Goal: Task Accomplishment & Management: Complete application form

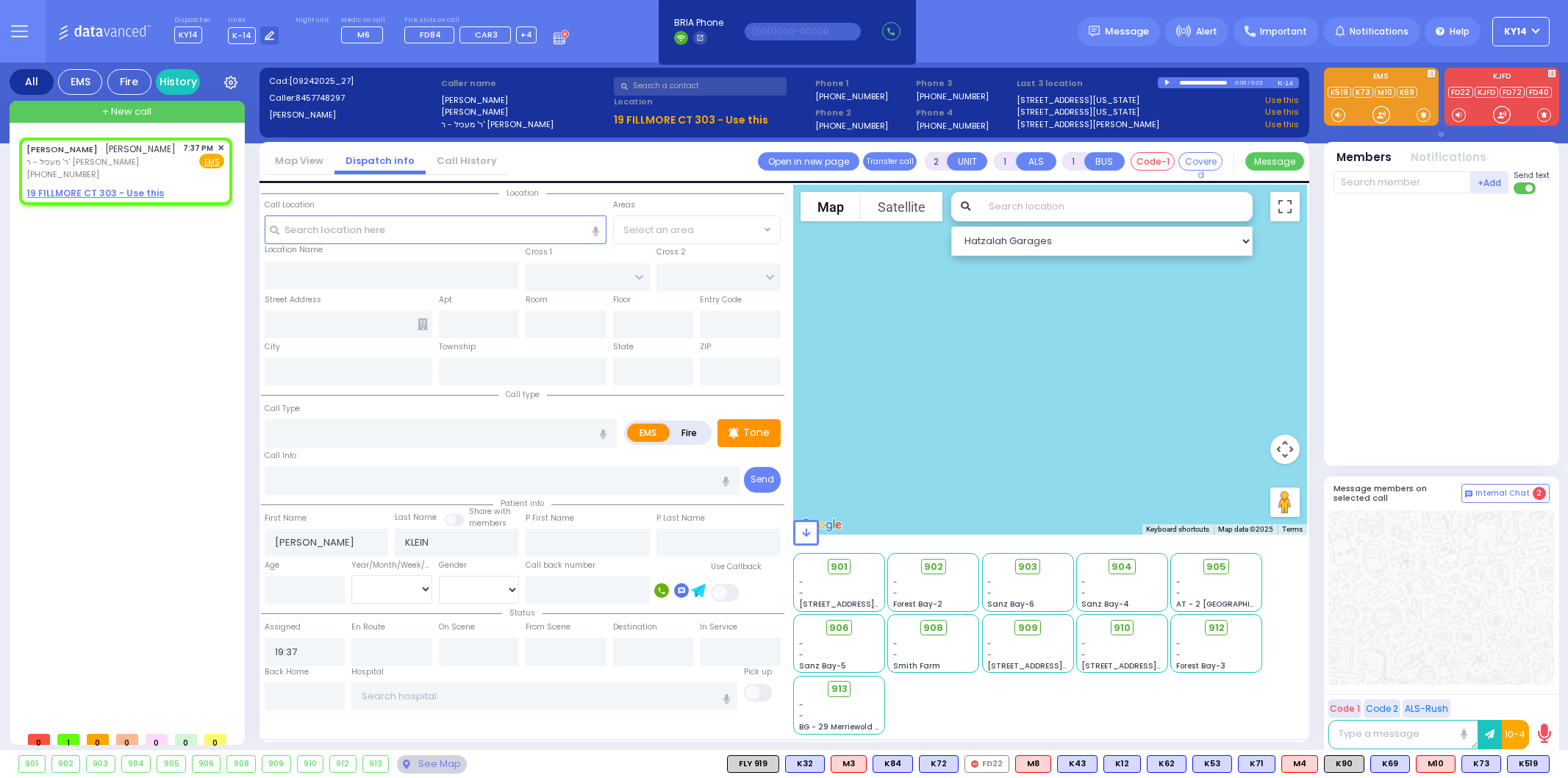
select select
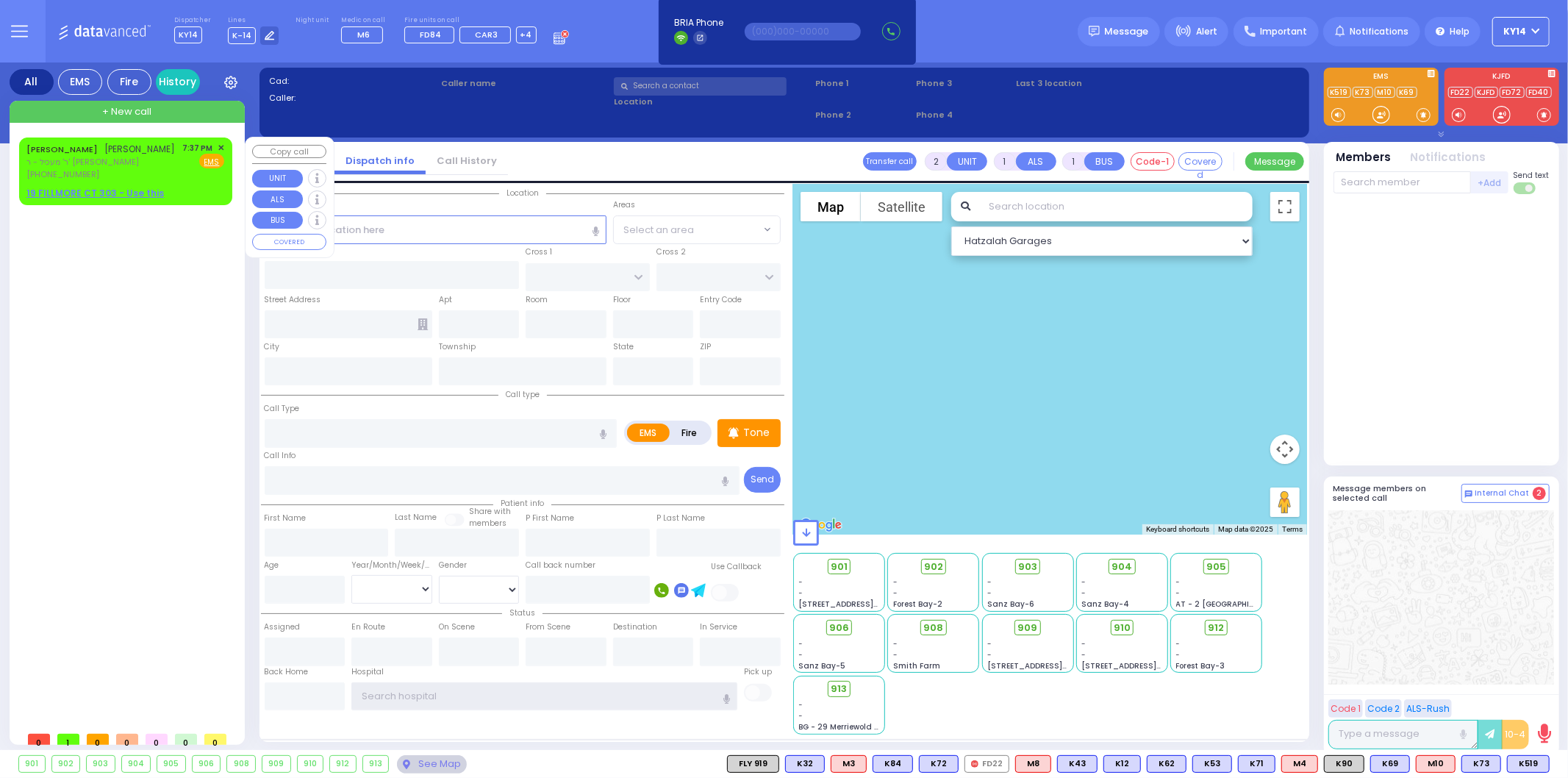
type input "ky14"
click at [152, 164] on span "ר' מעכיל - ר' [PERSON_NAME]" at bounding box center [101, 162] width 149 height 13
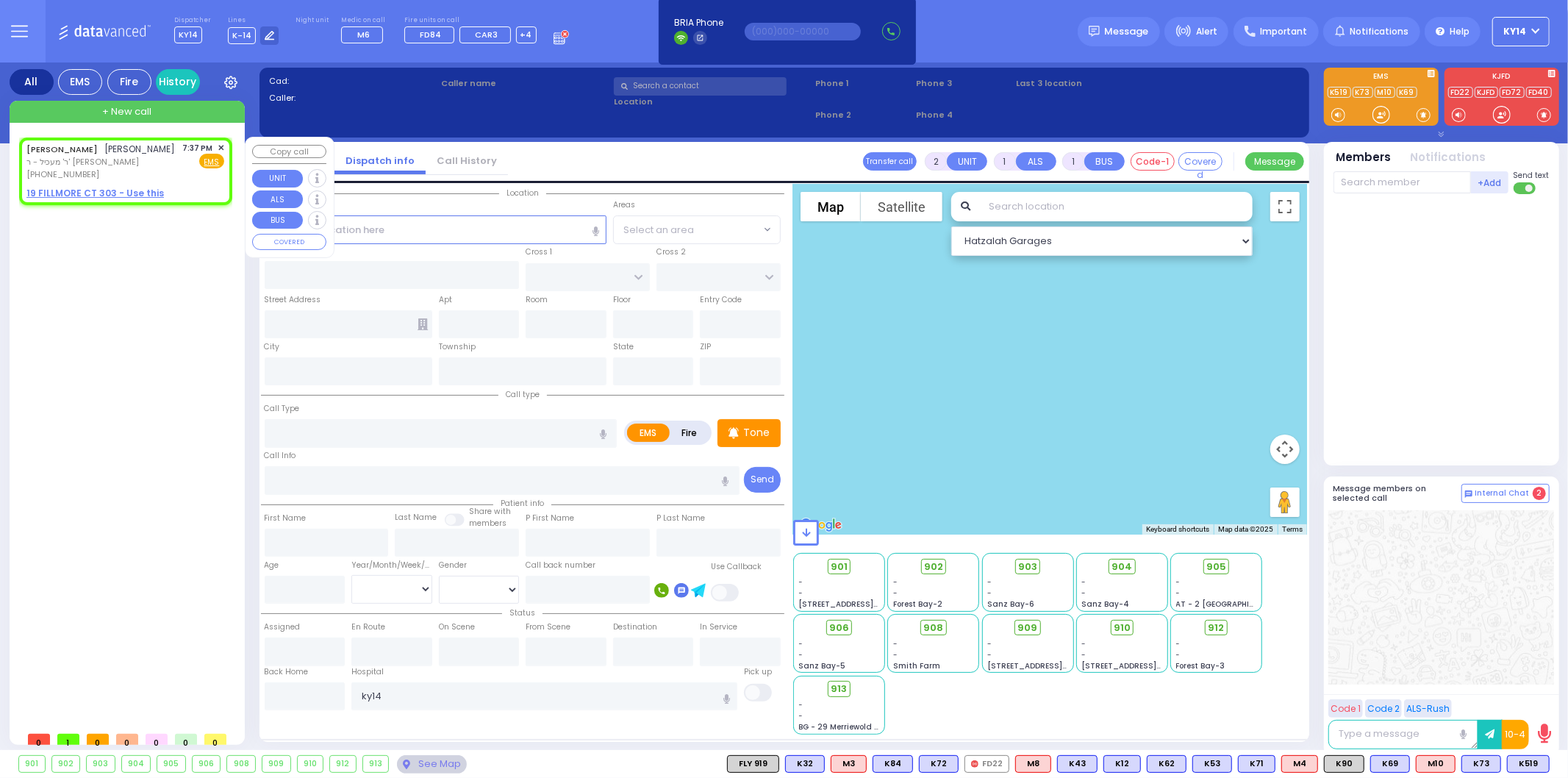
select select
radio input "true"
type input "[PERSON_NAME]"
type input "KLEIN"
select select
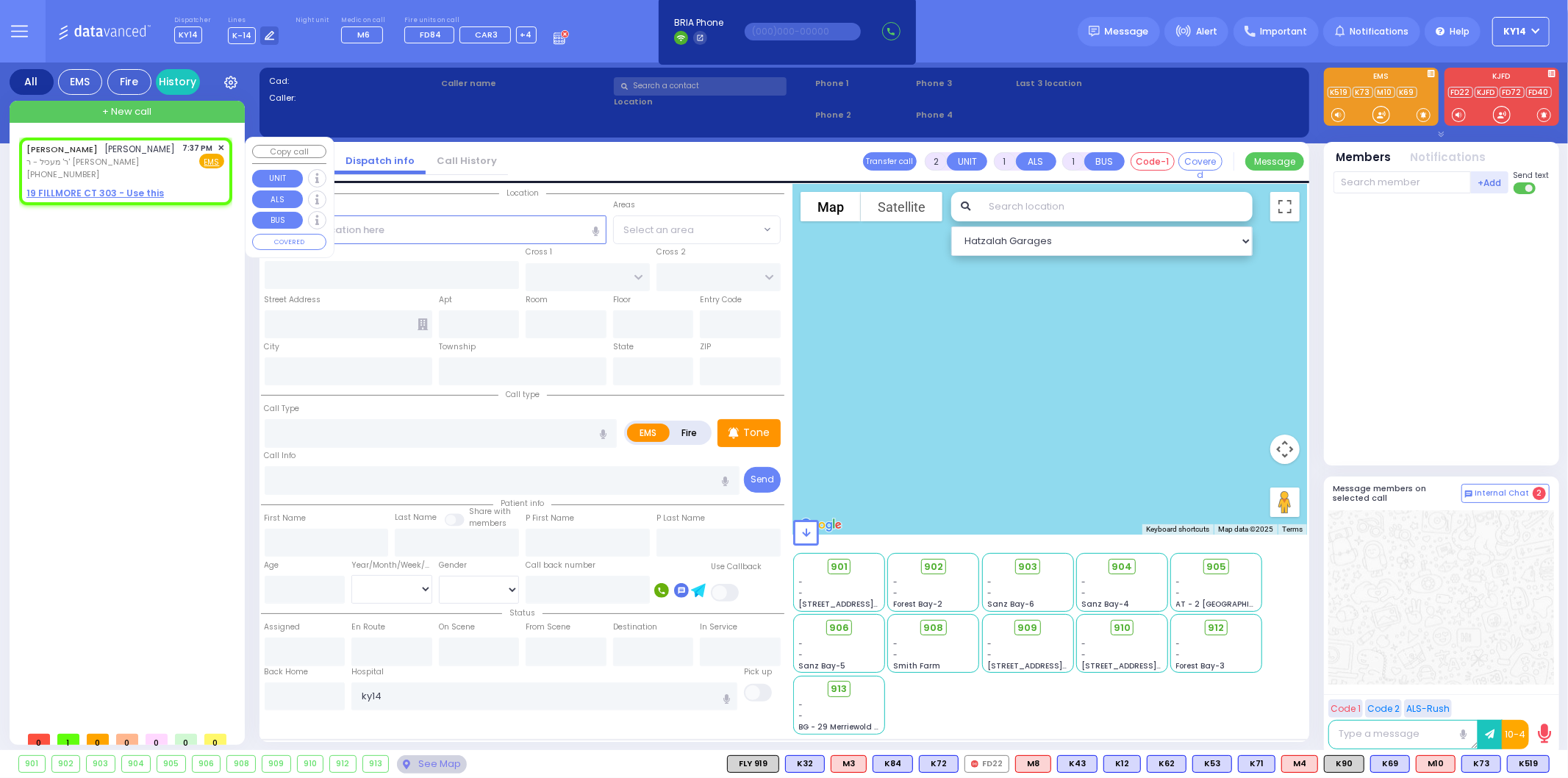
type input "19:37"
select select "Hatzalah Garages"
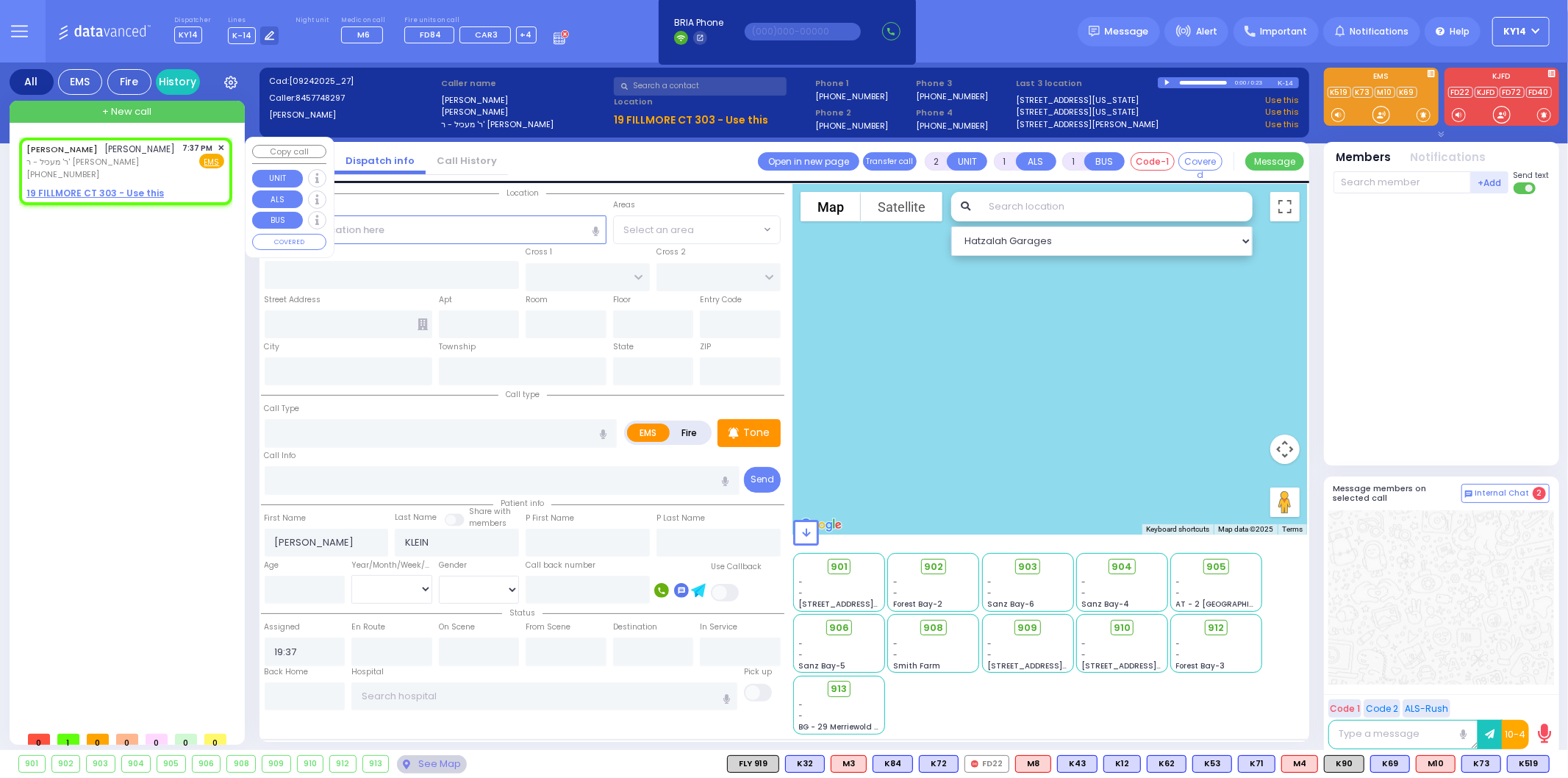
click at [122, 195] on u "19 FILLMORE CT 303 - Use this" at bounding box center [95, 193] width 137 height 13
select select
radio input "true"
select select
select select "Hatzalah Garages"
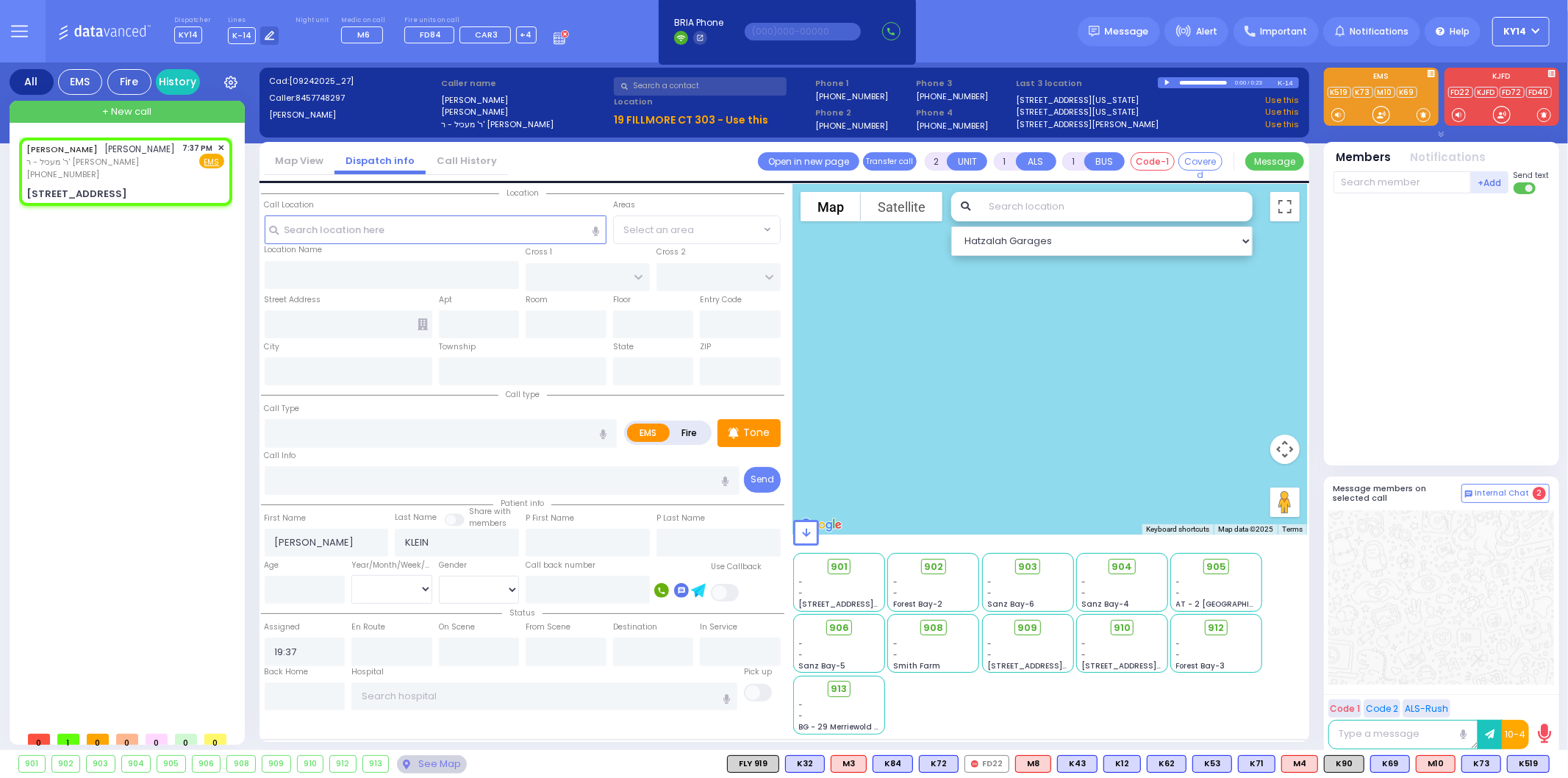
select select
radio input "true"
select select
select select "Hatzalah Garages"
type input "TARNOPOL WAY"
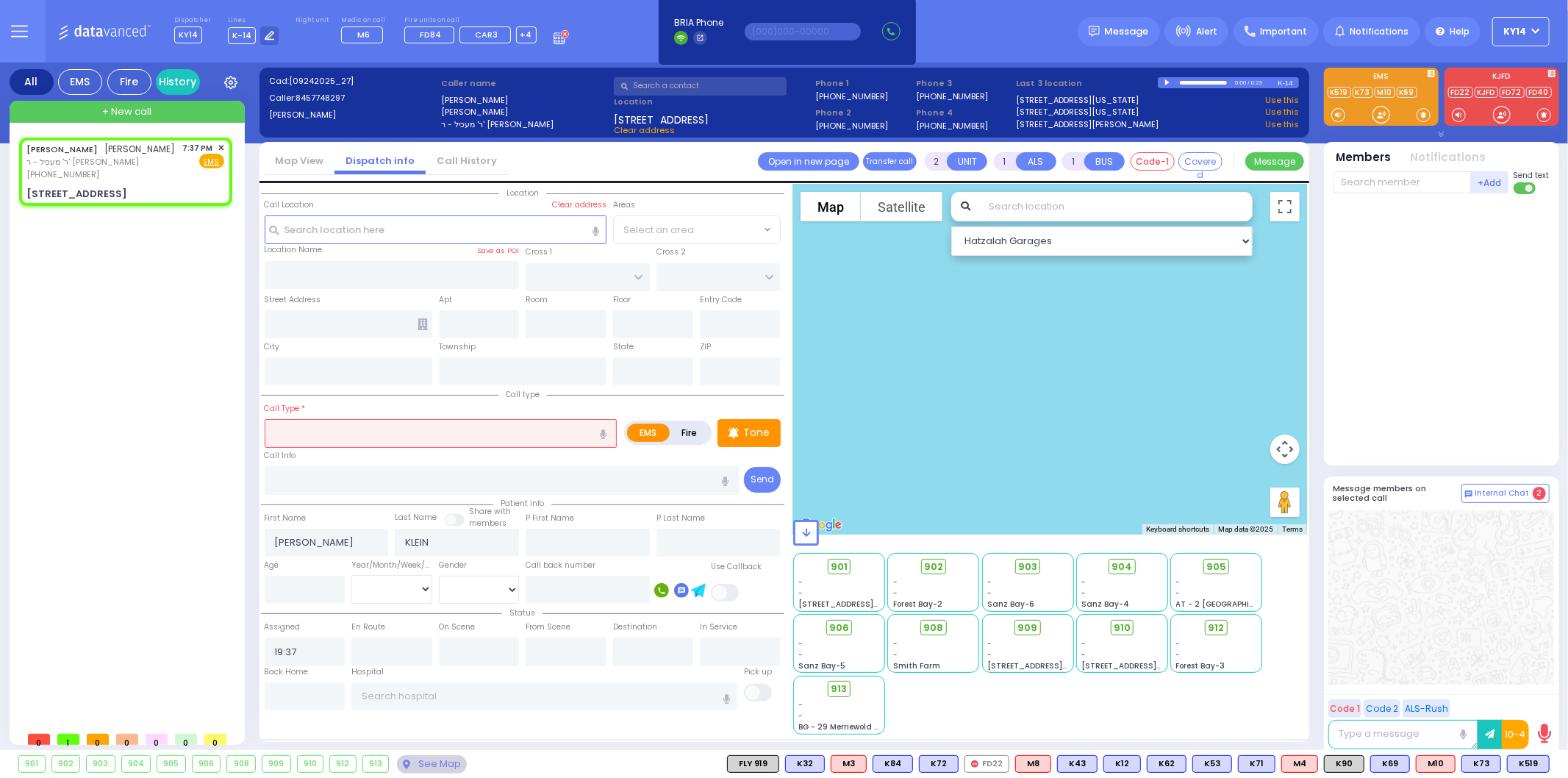
type input "KALEV WAY"
type input "19 FILLMORE CT"
type input "303"
type input "Monroe"
type input "New York"
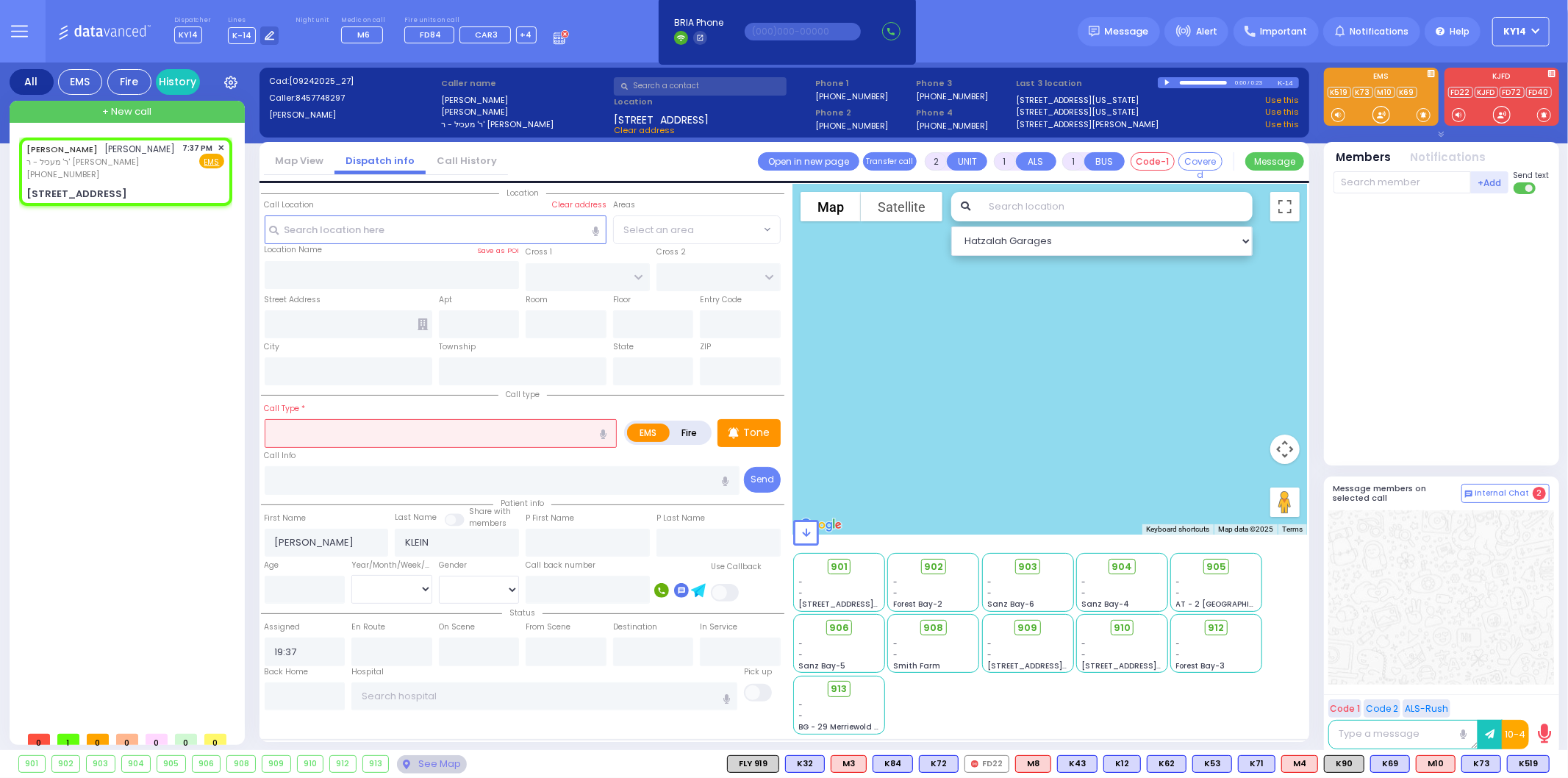
type input "10950"
select select "SECTION 2"
click at [502, 434] on input "text" at bounding box center [441, 433] width 353 height 28
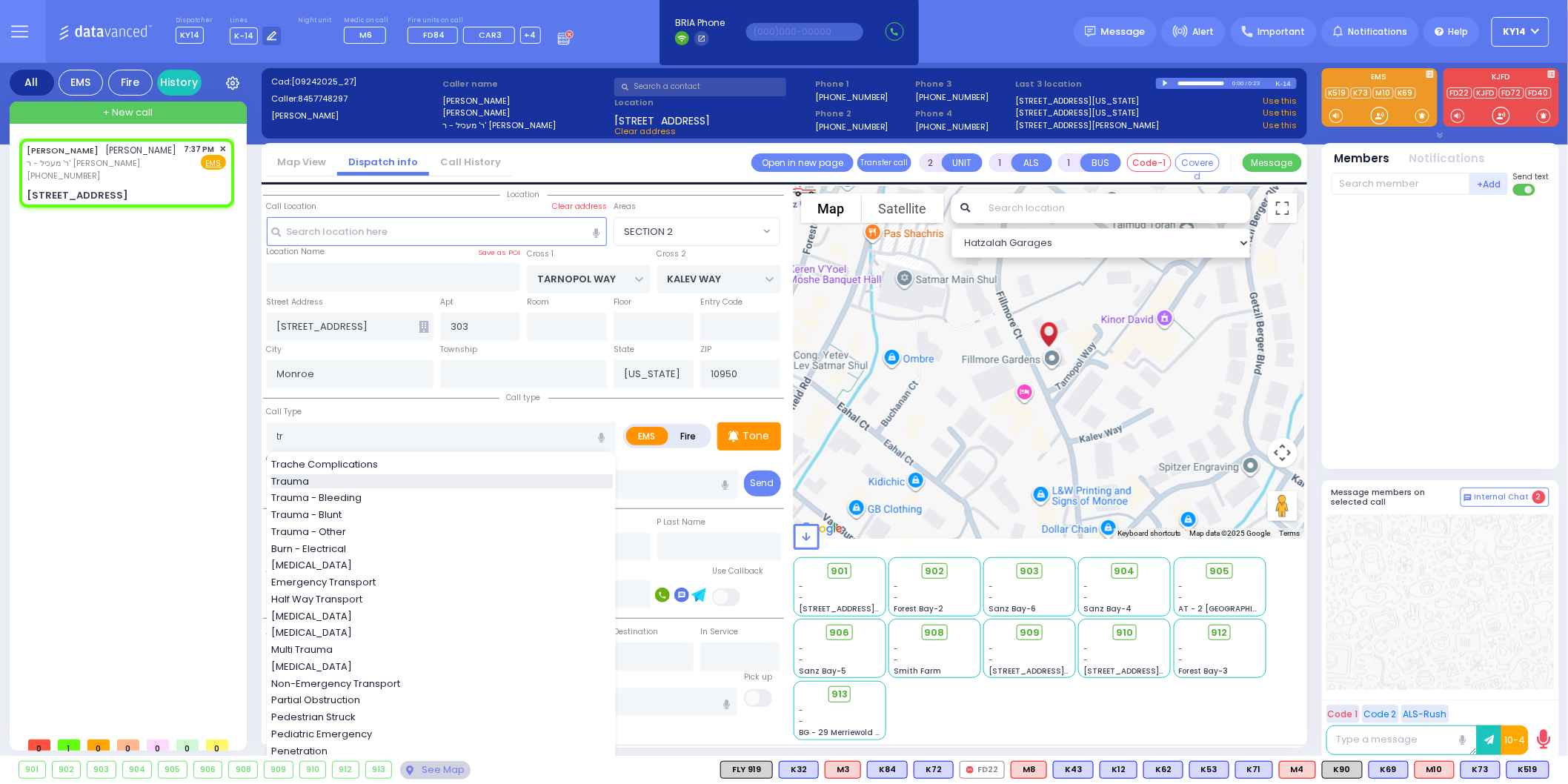
click at [320, 476] on div "Trauma" at bounding box center [442, 481] width 342 height 15
type input "Trauma"
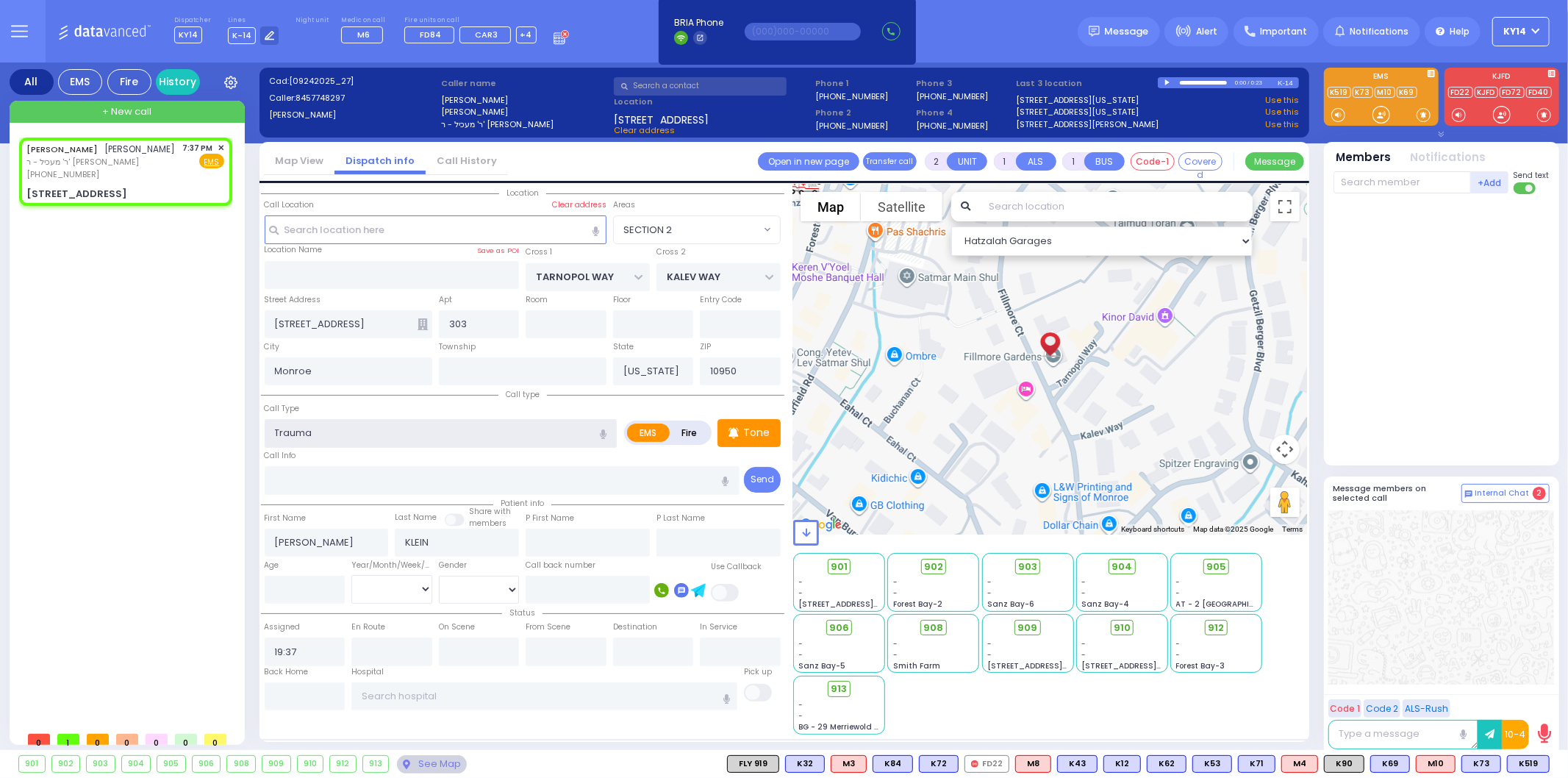
type input "0"
click at [744, 428] on p "Tone" at bounding box center [756, 433] width 26 height 15
select select
radio input "true"
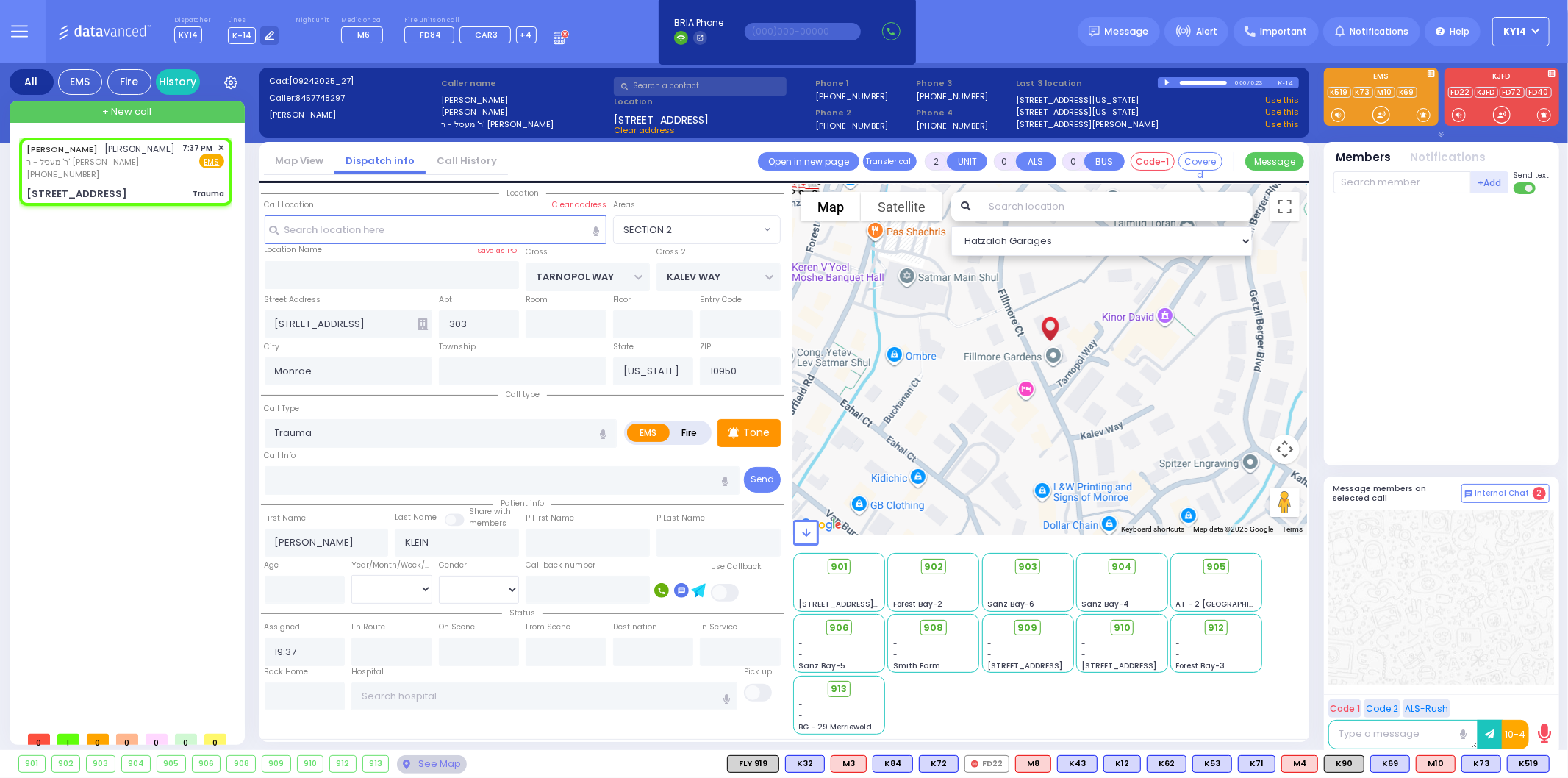
select select
select select "Hatzalah Garages"
select select "SECTION 2"
click at [1533, 762] on span "K62" at bounding box center [1530, 764] width 38 height 16
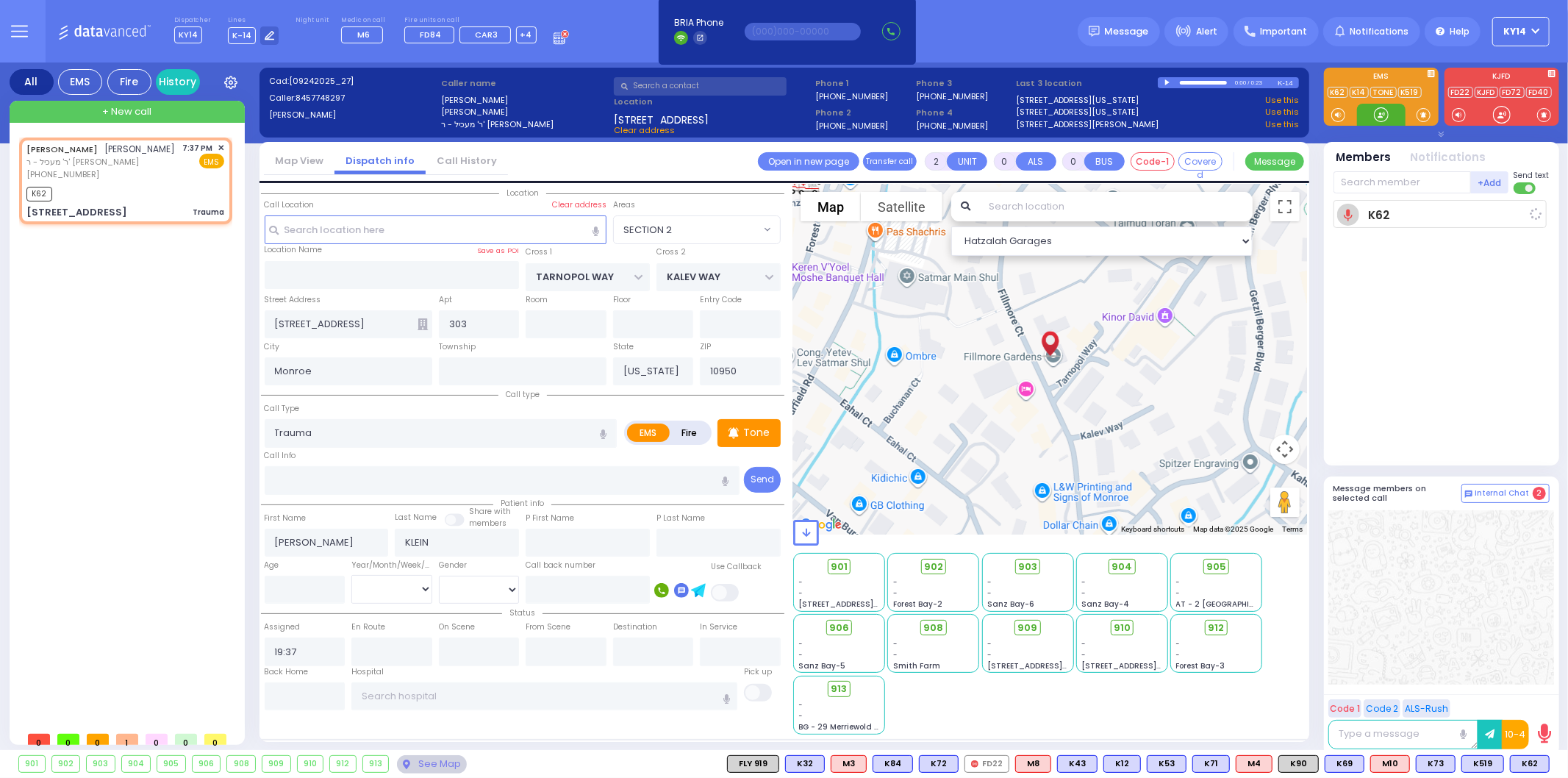
select select
radio input "true"
select select
type input "19:38"
select select "Hatzalah Garages"
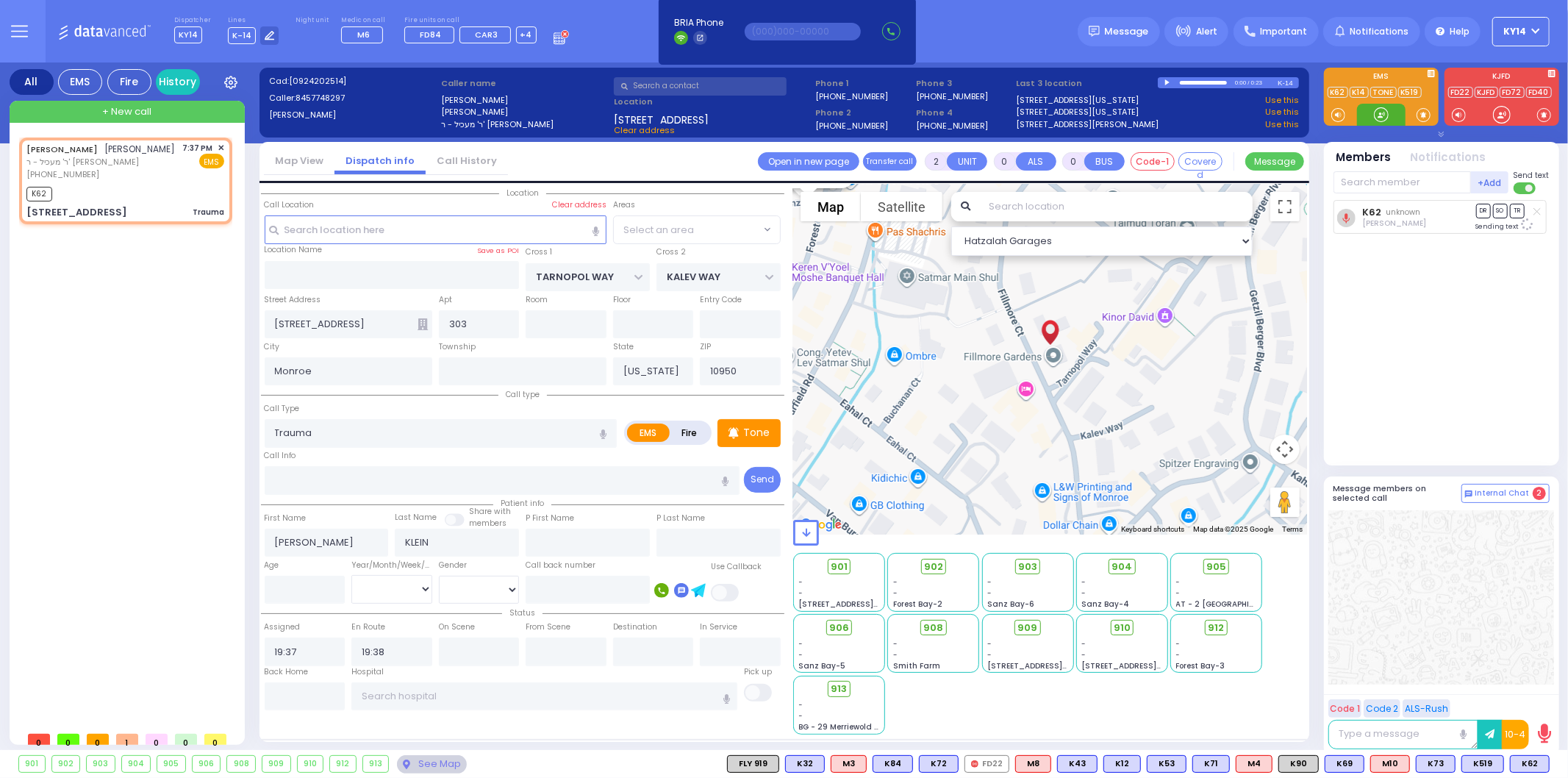
select select "SECTION 2"
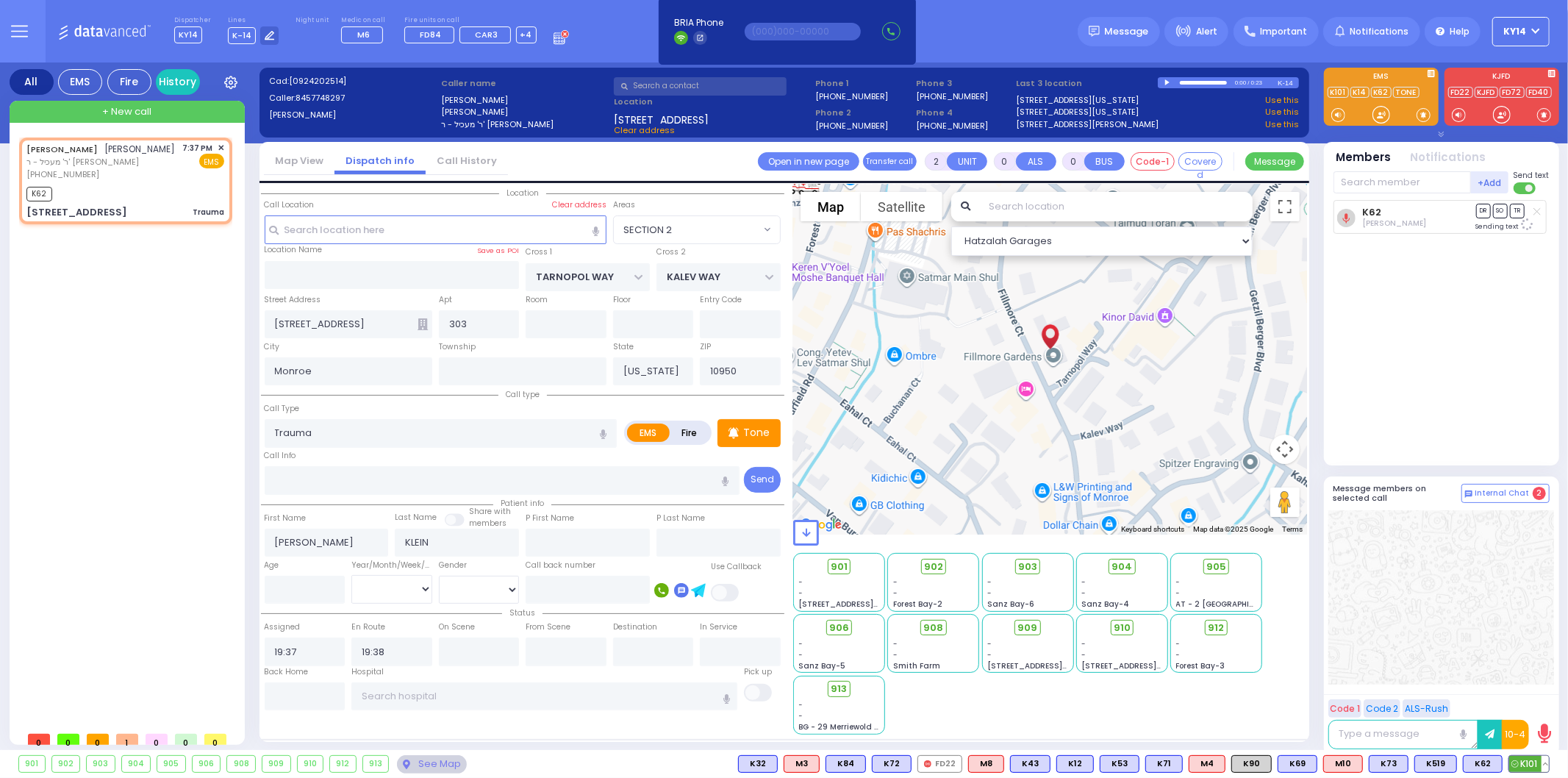
click at [1524, 765] on span "K101" at bounding box center [1529, 764] width 40 height 16
select select
radio input "true"
select select
select select "Hatzalah Garages"
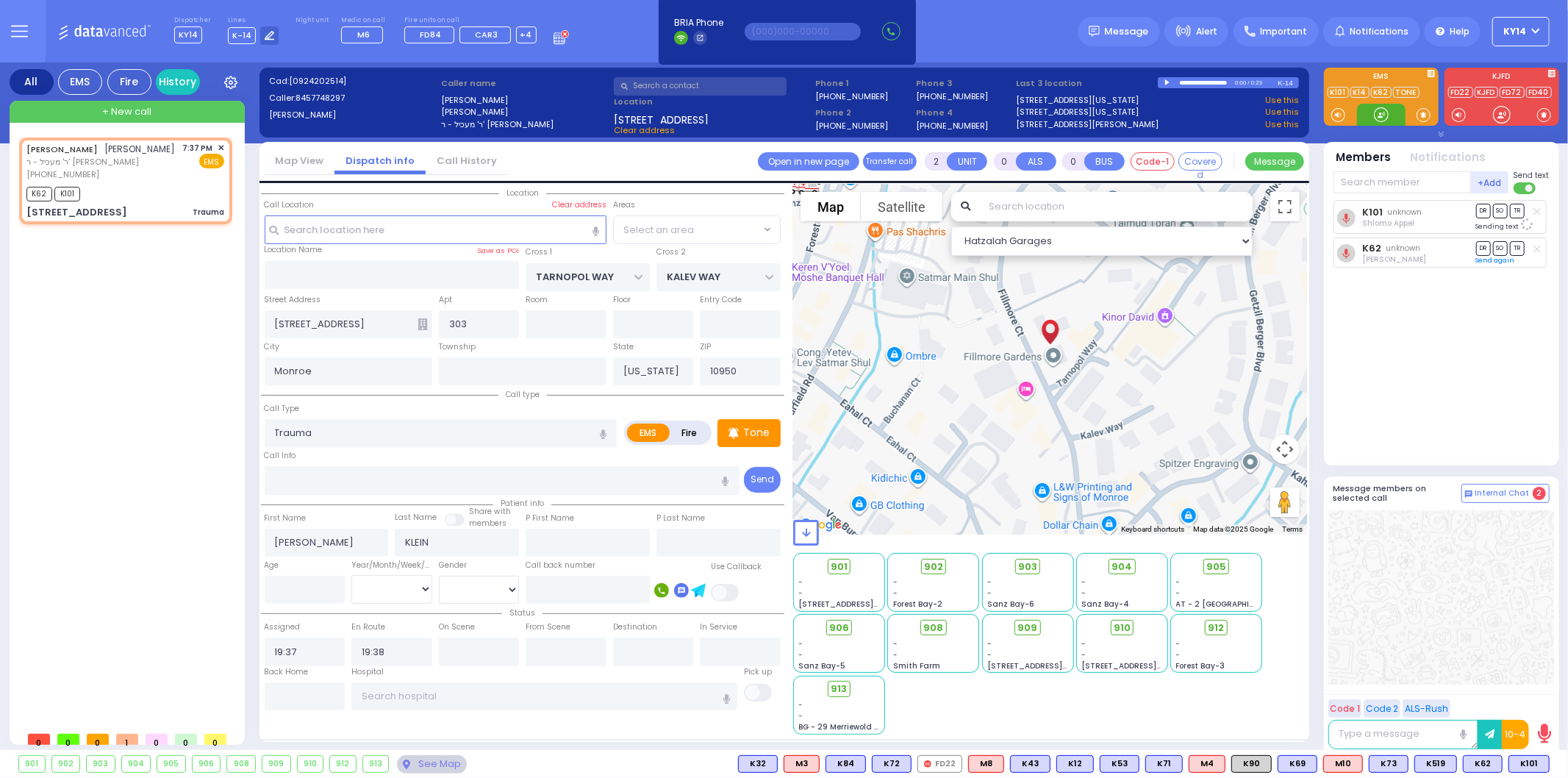
select select "SECTION 2"
